Goal: Task Accomplishment & Management: Complete application form

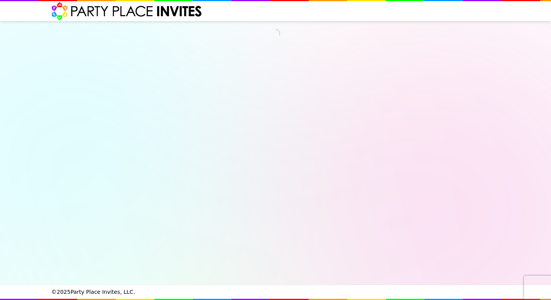
select select "540162"
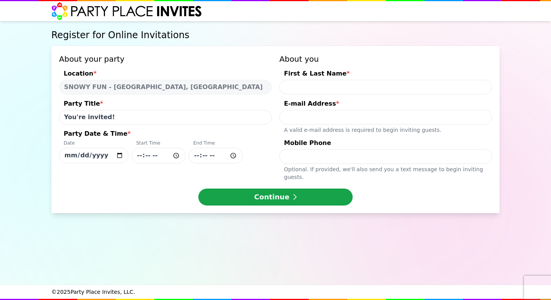
click at [119, 156] on input "[DATE]" at bounding box center [93, 155] width 69 height 15
type input "[DATE]"
click at [151, 158] on input "Party Date & Time * Date [DATE] Start Time End Time" at bounding box center [159, 156] width 54 height 16
click at [144, 158] on input "Party Date & Time * Date [DATE] Start Time End Time" at bounding box center [159, 156] width 54 height 16
click at [176, 156] on input "Party Date & Time * Date [DATE] Start Time End Time" at bounding box center [159, 156] width 54 height 16
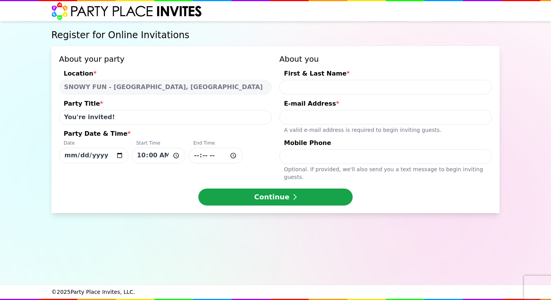
type input "10:00"
click at [219, 156] on input "Party Date & Time * Date [DATE] Start Time 10:00 End Time" at bounding box center [216, 156] width 54 height 16
click at [195, 156] on input "Party Date & Time * Date [DATE] Start Time 10:00 End Time" at bounding box center [216, 156] width 54 height 16
click at [230, 156] on input "Party Date & Time * Date [DATE] Start Time 10:00 End Time" at bounding box center [216, 156] width 54 height 16
type input "11:45"
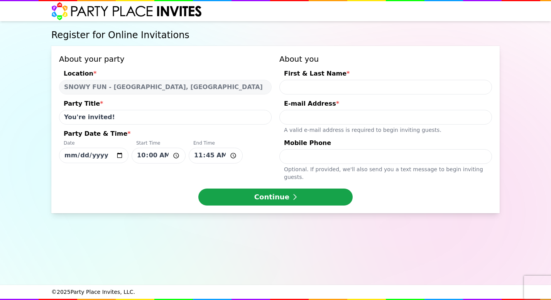
click at [303, 234] on div "Register for Online Invitations About your party Location * SNOWY FUN - [GEOGRA…" at bounding box center [276, 153] width 452 height 264
click at [332, 86] on input "First & Last Name *" at bounding box center [386, 87] width 213 height 15
type input "[PERSON_NAME]"
type input "[EMAIL_ADDRESS][DOMAIN_NAME]"
type input "9403662443"
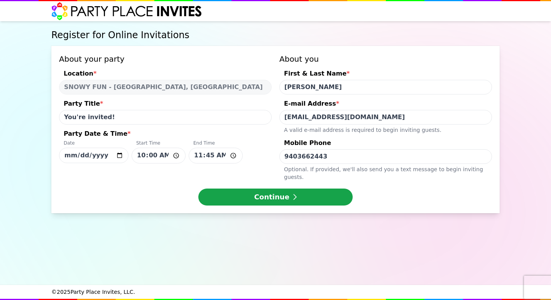
click at [265, 86] on div "About your party Location * SNOWY FUN - [GEOGRAPHIC_DATA], [GEOGRAPHIC_DATA] Pa…" at bounding box center [275, 117] width 433 height 127
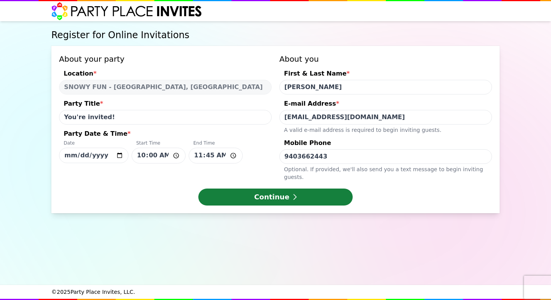
type input "[PERSON_NAME]"
click at [246, 191] on button "Continue" at bounding box center [275, 197] width 154 height 17
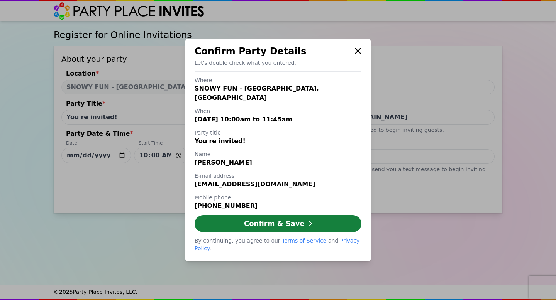
click at [263, 225] on button "Confirm & Save" at bounding box center [278, 223] width 167 height 17
